Goal: Task Accomplishment & Management: Complete application form

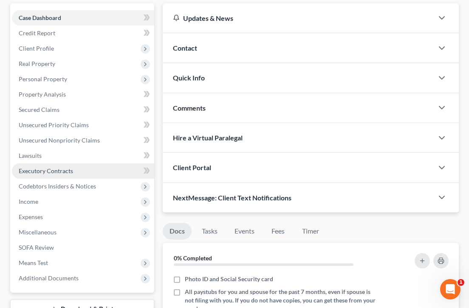
scroll to position [96, 0]
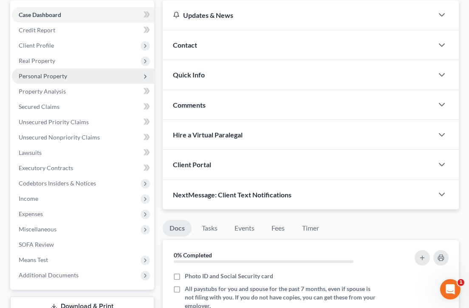
click at [75, 81] on span "Personal Property" at bounding box center [83, 75] width 142 height 15
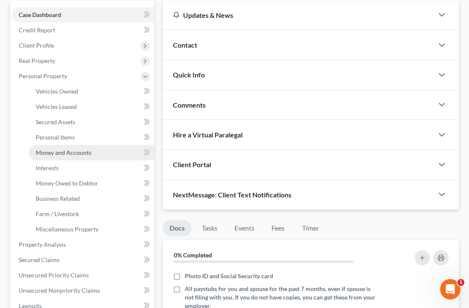
click at [79, 153] on span "Money and Accounts" at bounding box center [64, 152] width 56 height 7
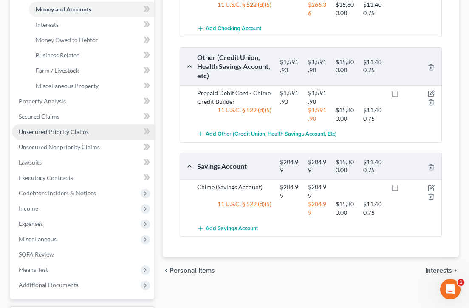
scroll to position [235, 0]
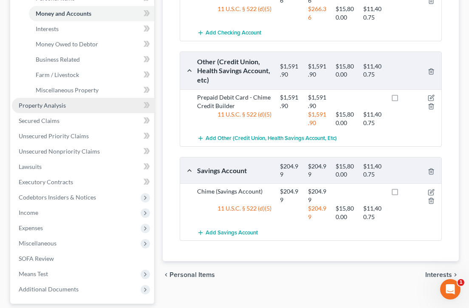
click at [72, 109] on link "Property Analysis" at bounding box center [83, 105] width 142 height 15
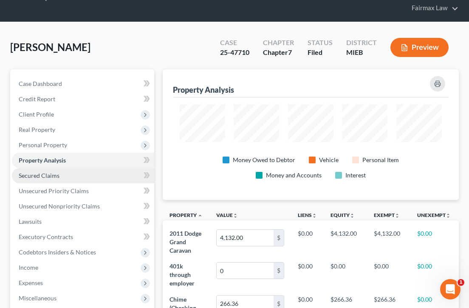
click at [73, 178] on link "Secured Claims" at bounding box center [83, 175] width 142 height 15
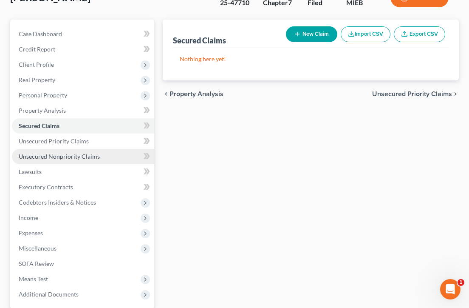
scroll to position [83, 0]
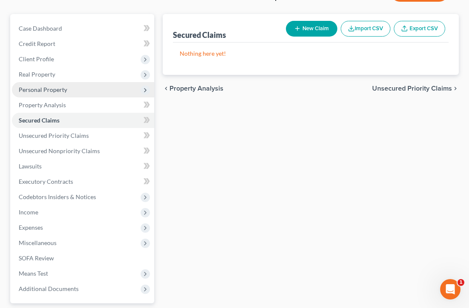
click at [57, 93] on span "Personal Property" at bounding box center [43, 89] width 48 height 7
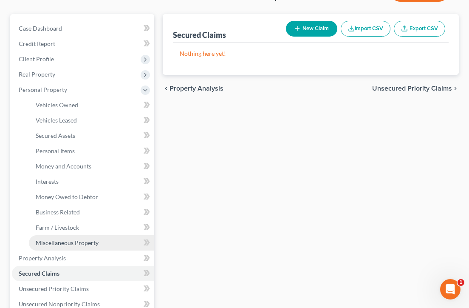
click at [74, 238] on link "Miscellaneous Property" at bounding box center [91, 242] width 125 height 15
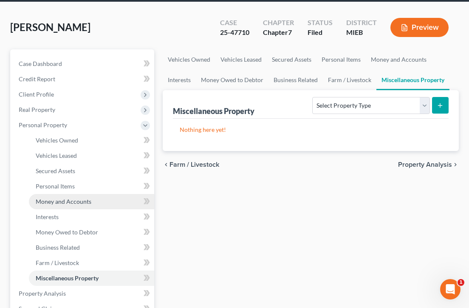
click at [80, 202] on span "Money and Accounts" at bounding box center [64, 201] width 56 height 7
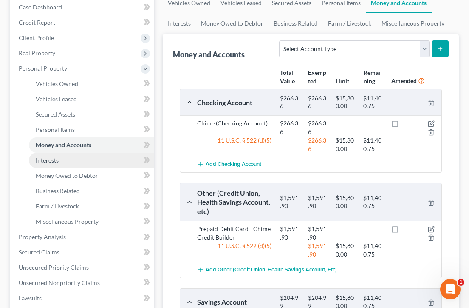
click at [77, 162] on link "Interests" at bounding box center [91, 160] width 125 height 15
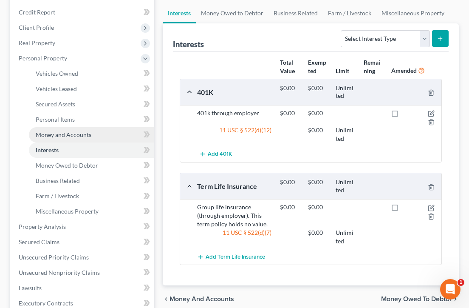
click at [59, 136] on span "Money and Accounts" at bounding box center [64, 134] width 56 height 7
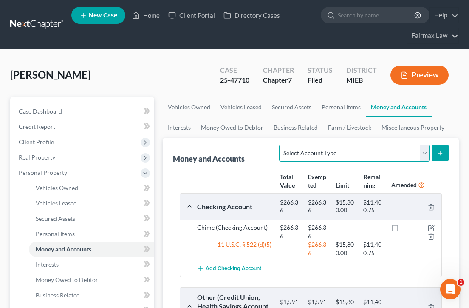
select select "other"
click at [441, 155] on icon "submit" at bounding box center [440, 153] width 7 height 7
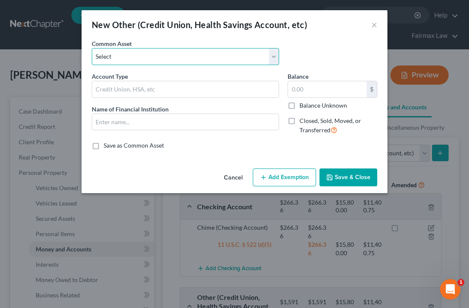
select select "11"
type input "Health Savings Account"
type input "Employer"
type input "0"
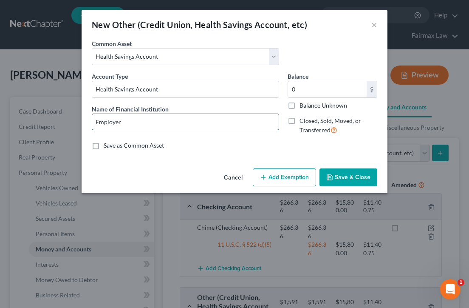
click at [269, 125] on input "Employer" at bounding box center [185, 122] width 187 height 16
click at [265, 147] on div "Save as Common Asset" at bounding box center [235, 145] width 286 height 8
click at [337, 183] on button "Save & Close" at bounding box center [349, 177] width 58 height 18
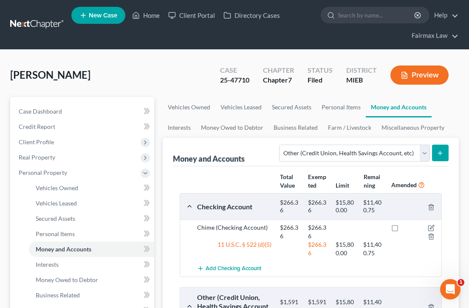
click at [185, 0] on nav "Home New Case Client Portal Directory Cases Fairmax Law [EMAIL_ADDRESS][DOMAIN_…" at bounding box center [234, 24] width 469 height 49
